Goal: Information Seeking & Learning: Learn about a topic

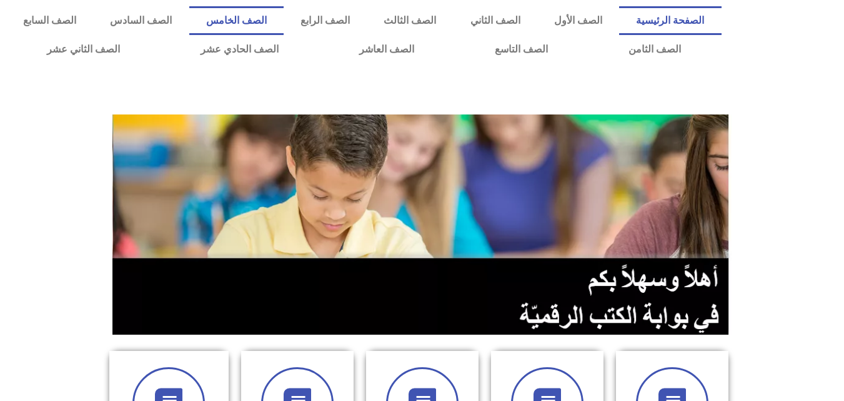
click at [284, 21] on link "الصف الخامس" at bounding box center [236, 20] width 94 height 29
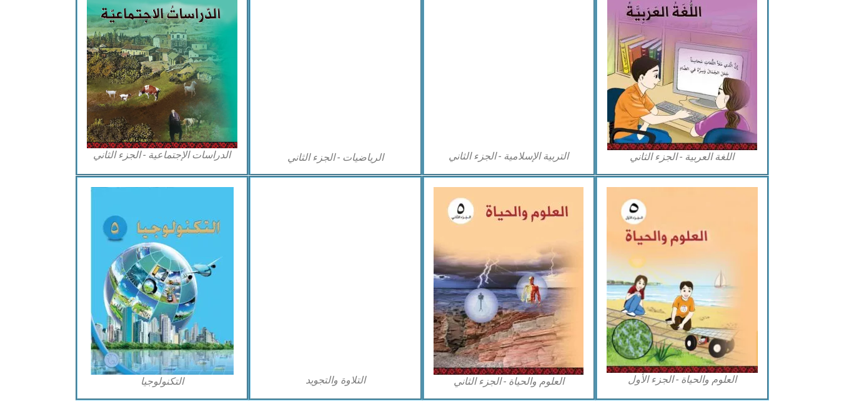
scroll to position [719, 0]
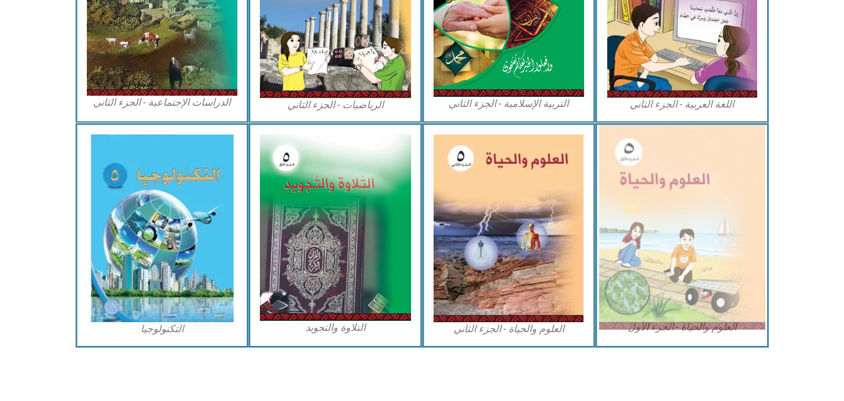
click at [704, 273] on img at bounding box center [682, 227] width 166 height 204
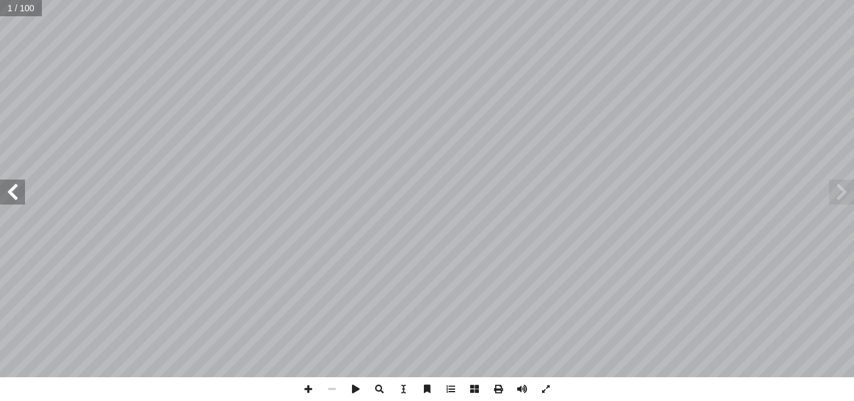
click at [11, 11] on input "text" at bounding box center [21, 8] width 42 height 16
type input "**"
click at [14, 189] on span at bounding box center [12, 191] width 25 height 25
click at [306, 388] on span at bounding box center [308, 389] width 24 height 24
